Goal: Complete application form: Complete application form

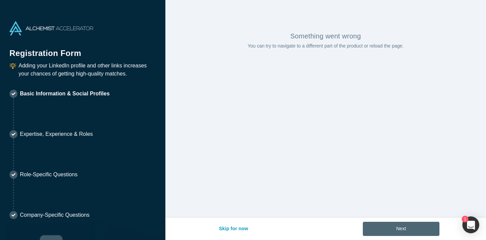
click at [372, 228] on button "Next" at bounding box center [400, 229] width 77 height 14
click at [362, 219] on div "Skip for now Next" at bounding box center [325, 229] width 227 height 23
click at [215, 223] on button "Skip for now" at bounding box center [233, 229] width 43 height 14
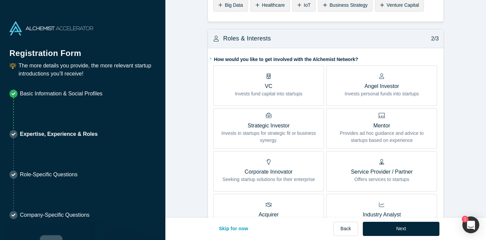
scroll to position [102, 0]
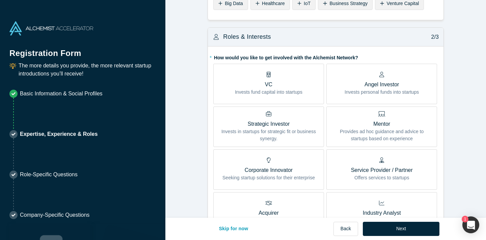
click at [343, 69] on label "Angel Investor Invests personal funds into startups" at bounding box center [381, 84] width 111 height 40
click at [0, 0] on input "Angel Investor Invests personal funds into startups" at bounding box center [0, 0] width 0 height 0
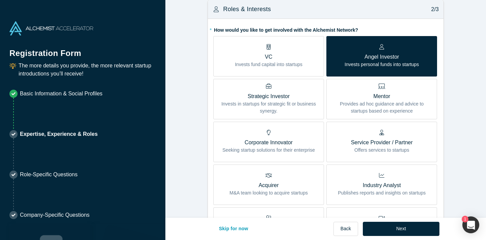
scroll to position [134, 0]
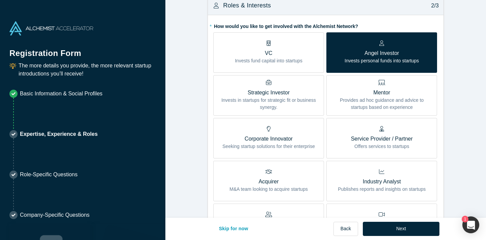
click at [344, 85] on div "Mentor Provides ad hoc guidance and advice to startups based on experience" at bounding box center [381, 95] width 100 height 31
click at [0, 0] on input "Mentor Provides ad hoc guidance and advice to startups based on experience" at bounding box center [0, 0] width 0 height 0
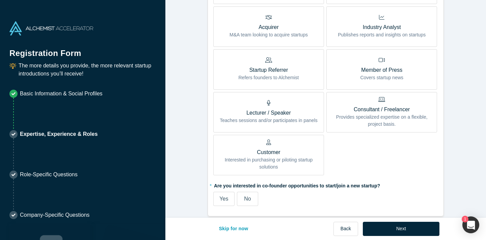
scroll to position [296, 0]
